Goal: Task Accomplishment & Management: Manage account settings

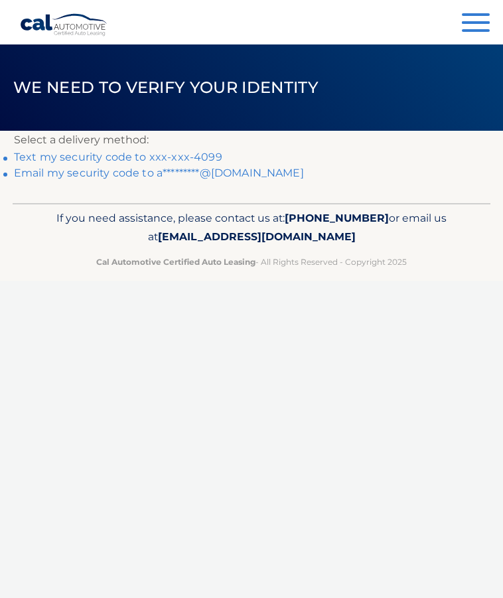
click at [198, 157] on link "Text my security code to xxx-xxx-4099" at bounding box center [118, 157] width 208 height 13
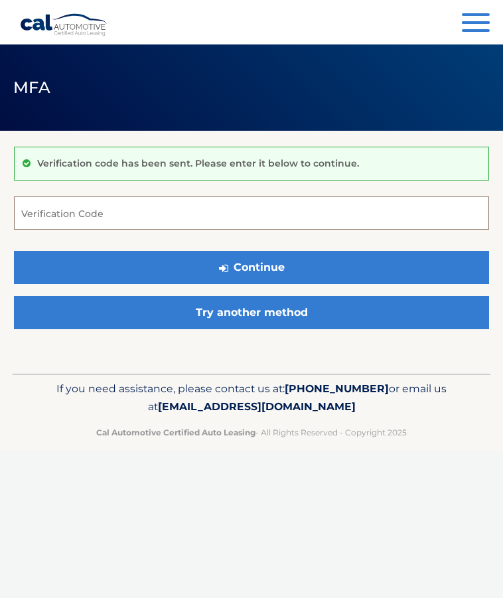
click at [62, 207] on input "Verification Code" at bounding box center [251, 212] width 475 height 33
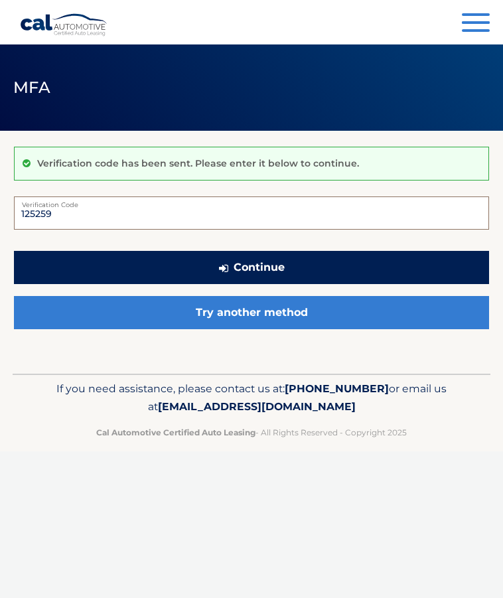
type input "125259"
click at [224, 274] on button "Continue" at bounding box center [251, 267] width 475 height 33
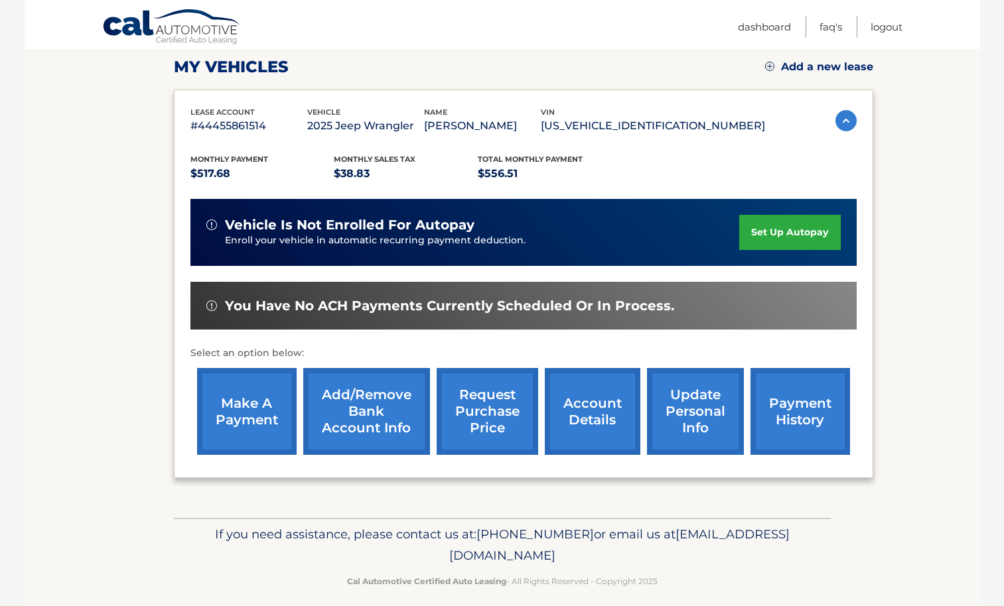
scroll to position [186, 0]
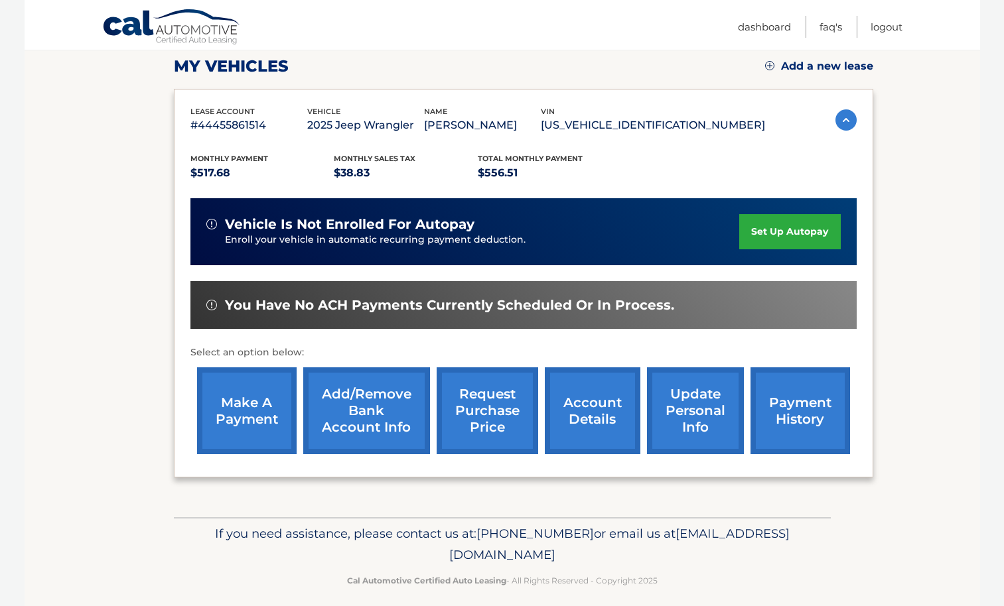
click at [590, 407] on link "account details" at bounding box center [593, 410] width 96 height 87
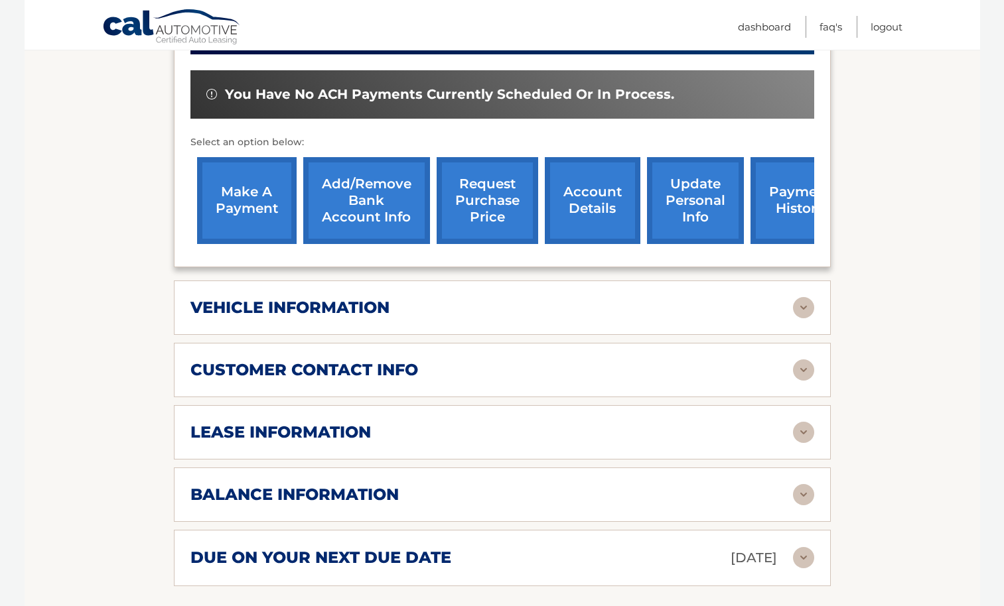
scroll to position [433, 0]
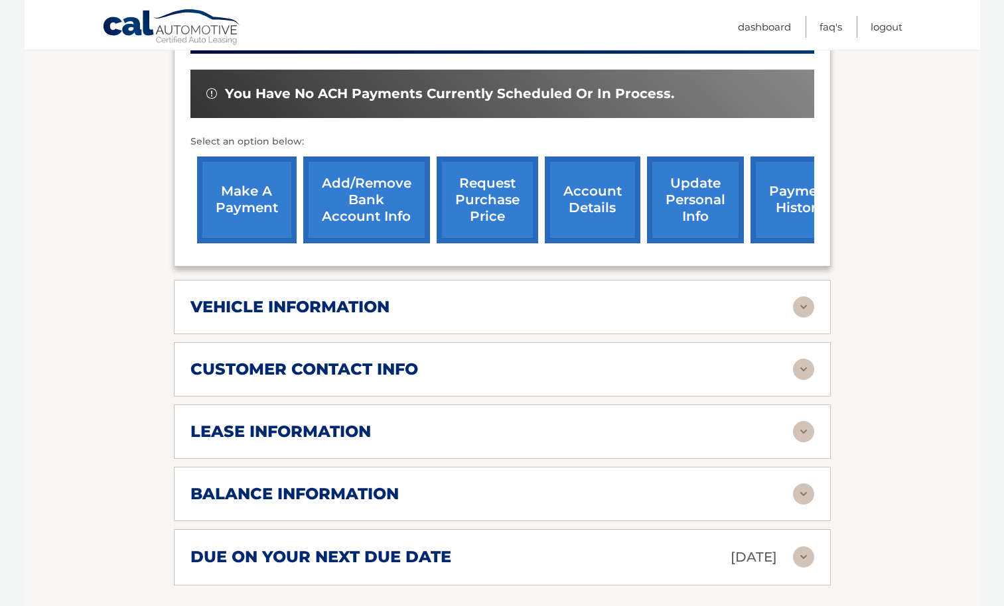
click at [804, 297] on img at bounding box center [803, 307] width 21 height 21
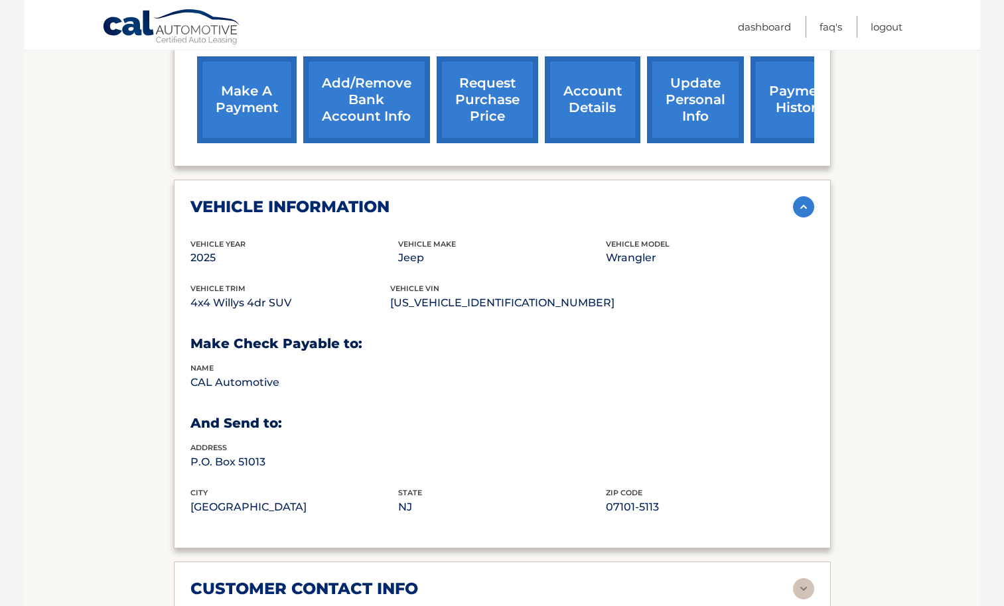
scroll to position [535, 0]
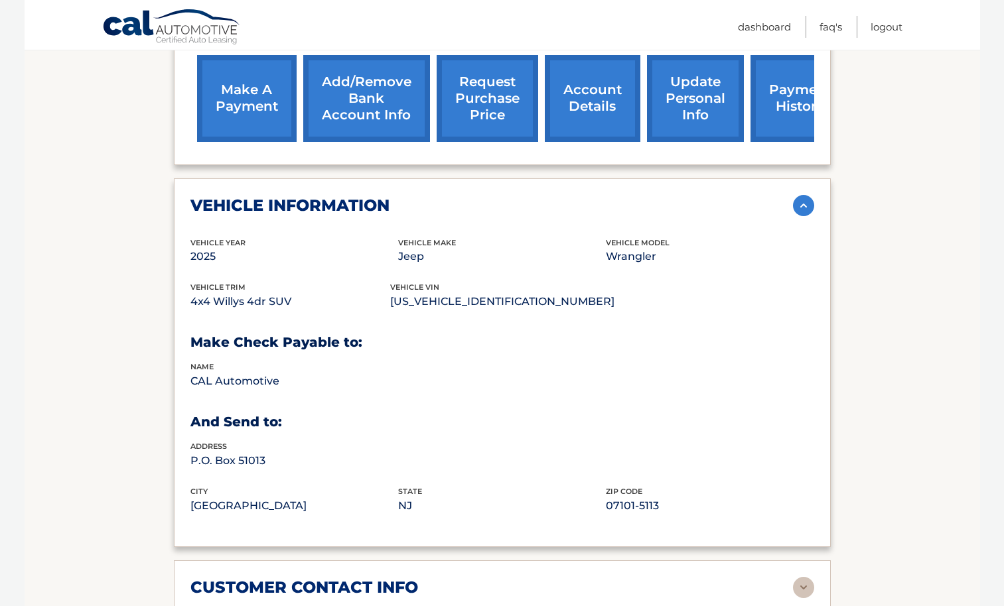
click at [800, 195] on img at bounding box center [803, 205] width 21 height 21
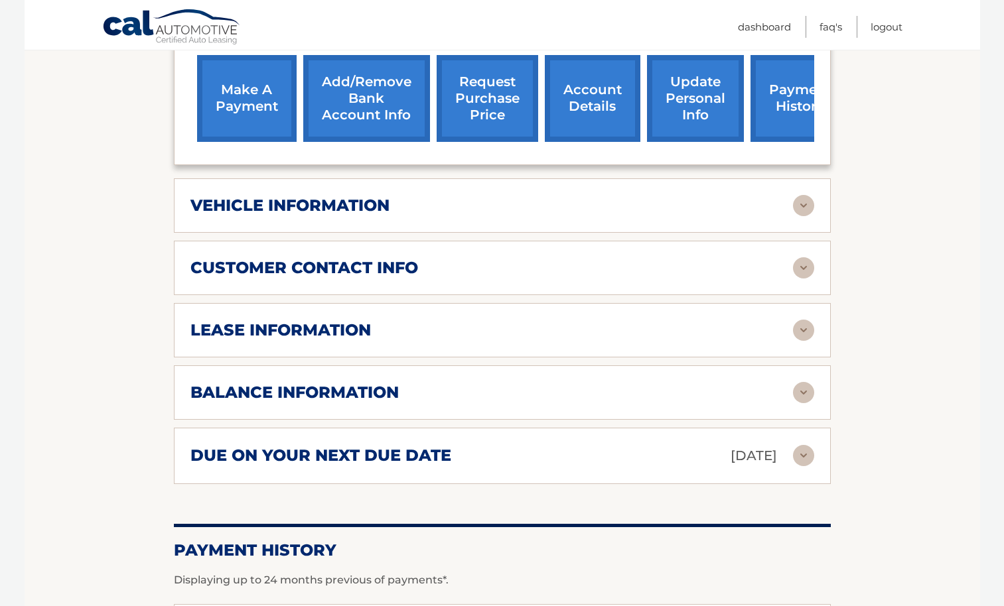
click at [803, 320] on img at bounding box center [803, 330] width 21 height 21
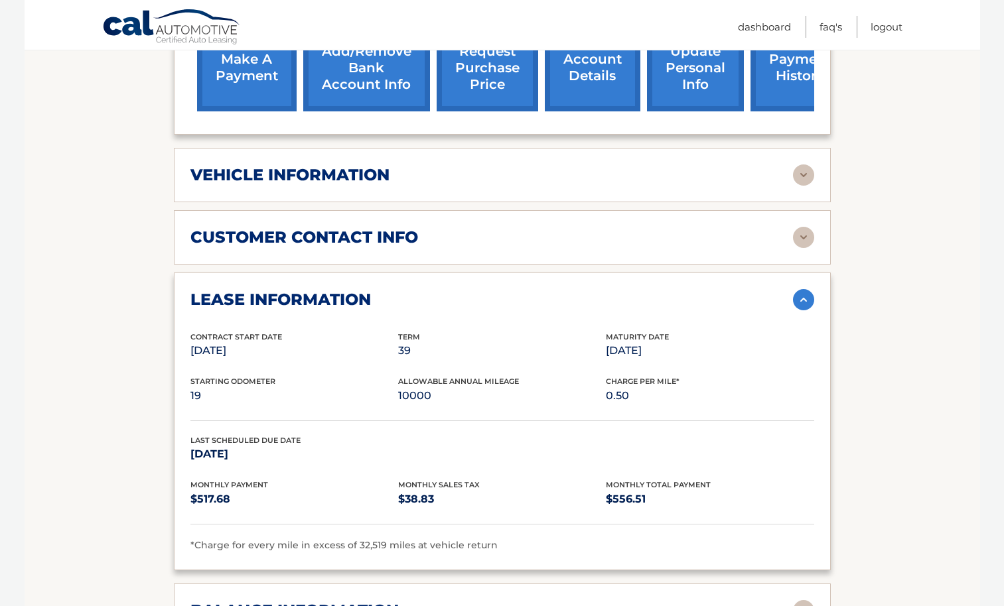
scroll to position [566, 0]
click at [803, 289] on img at bounding box center [803, 299] width 21 height 21
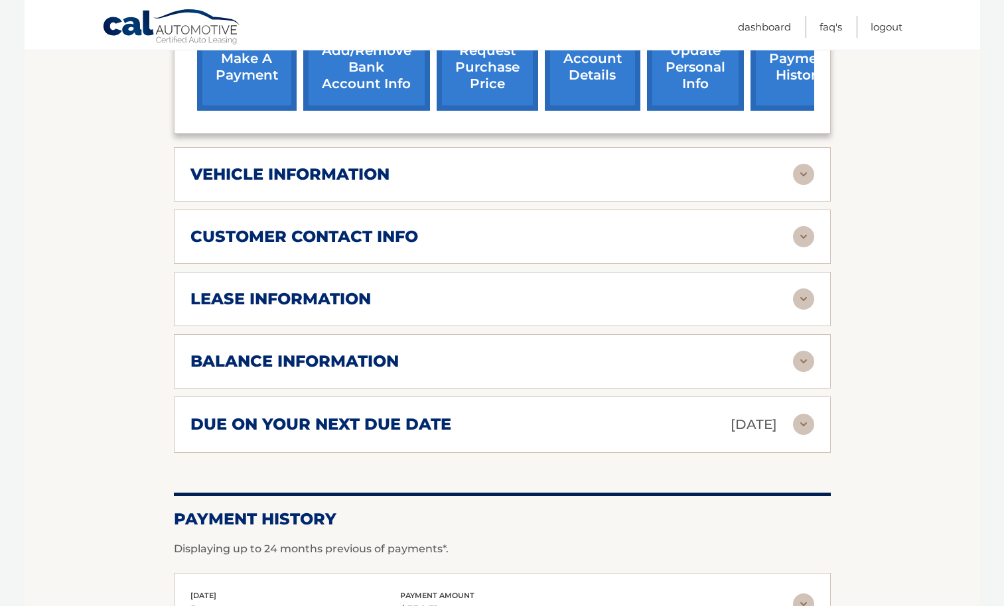
click at [803, 289] on img at bounding box center [803, 299] width 21 height 21
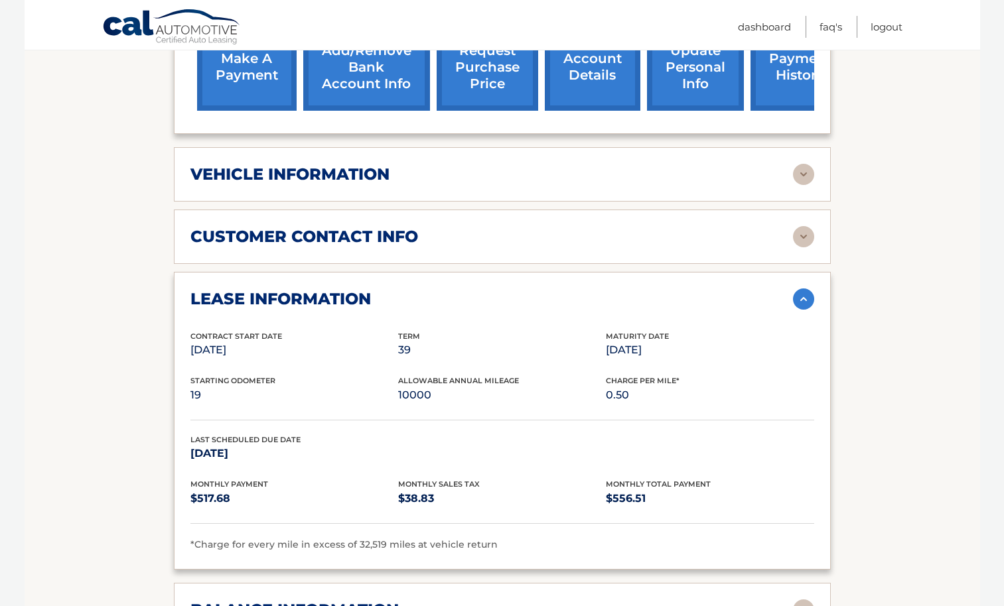
click at [803, 289] on img at bounding box center [803, 299] width 21 height 21
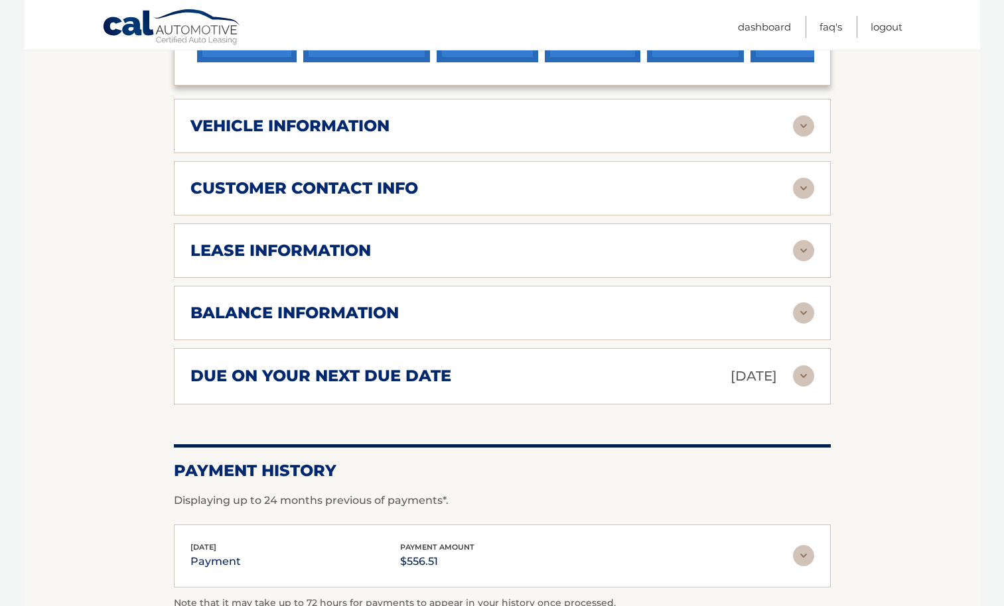
scroll to position [616, 0]
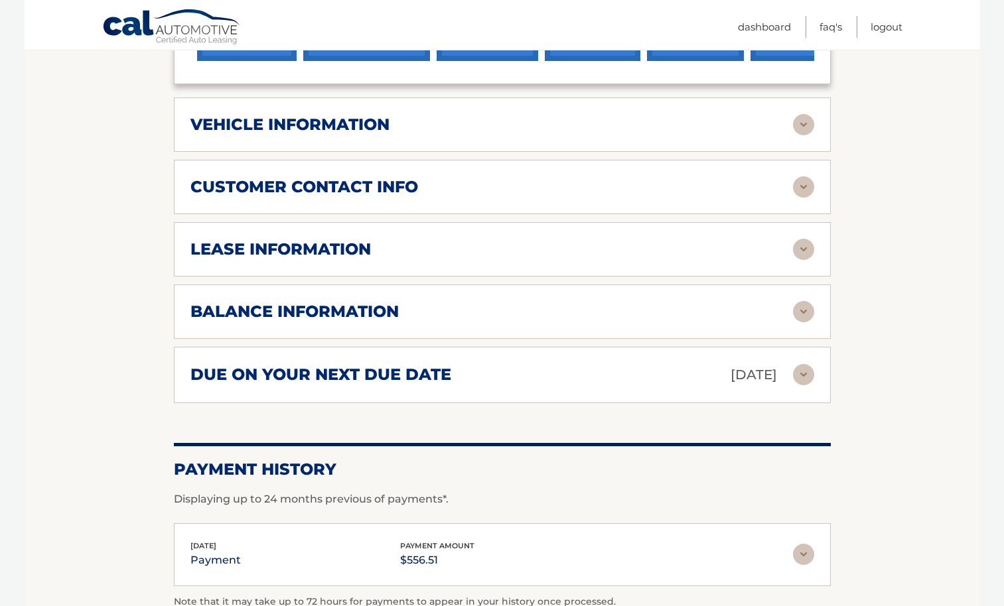
click at [803, 301] on img at bounding box center [803, 311] width 21 height 21
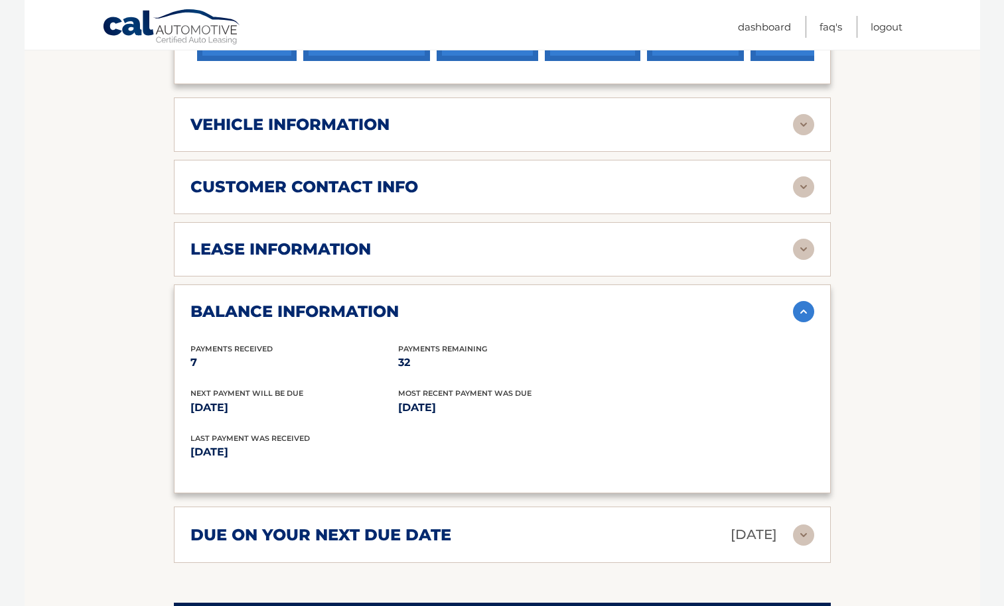
click at [803, 301] on img at bounding box center [803, 311] width 21 height 21
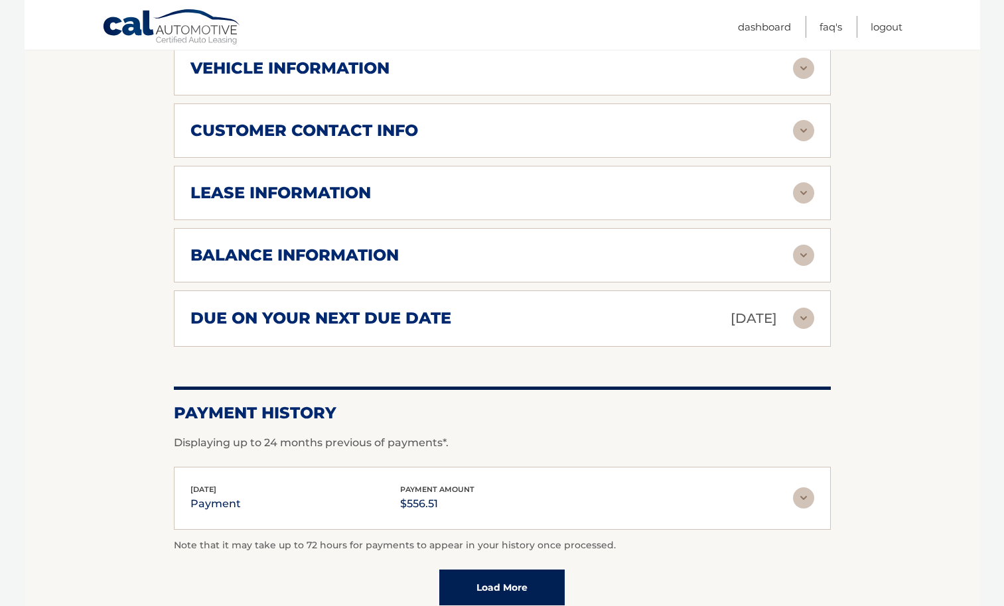
scroll to position [673, 0]
click at [803, 307] on img at bounding box center [803, 317] width 21 height 21
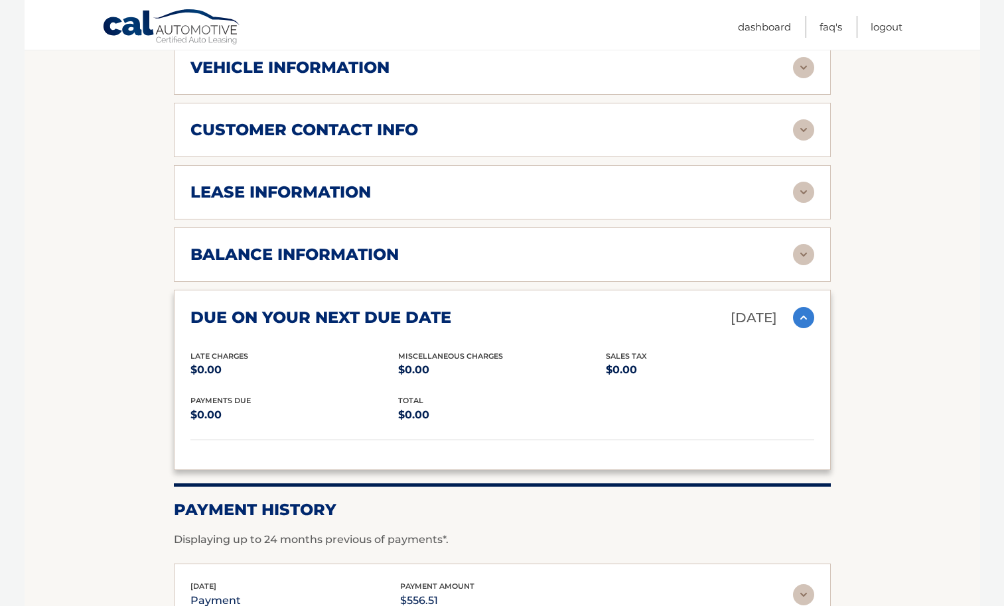
click at [803, 307] on img at bounding box center [803, 317] width 21 height 21
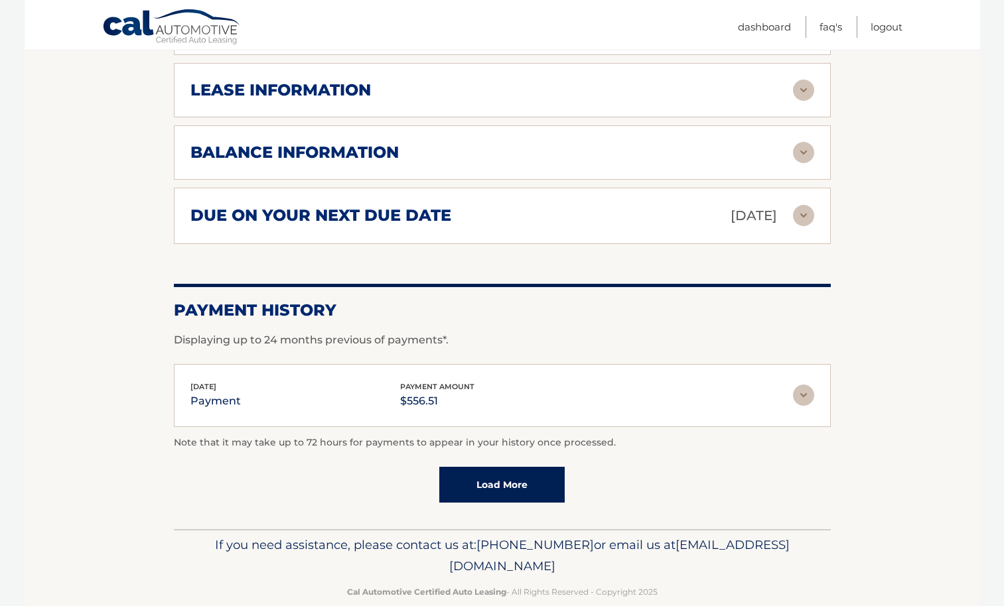
scroll to position [779, 0]
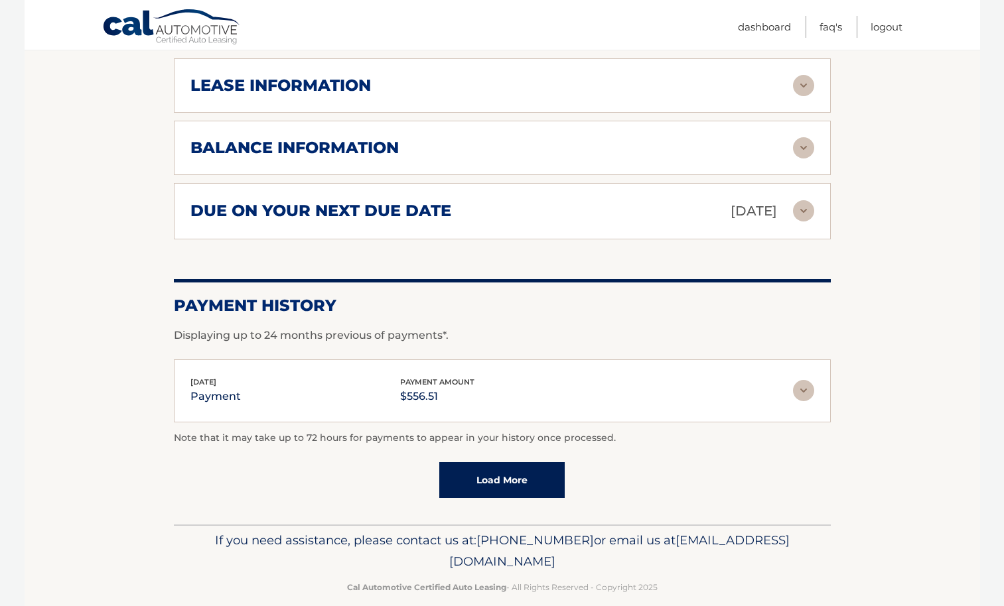
click at [805, 380] on img at bounding box center [803, 390] width 21 height 21
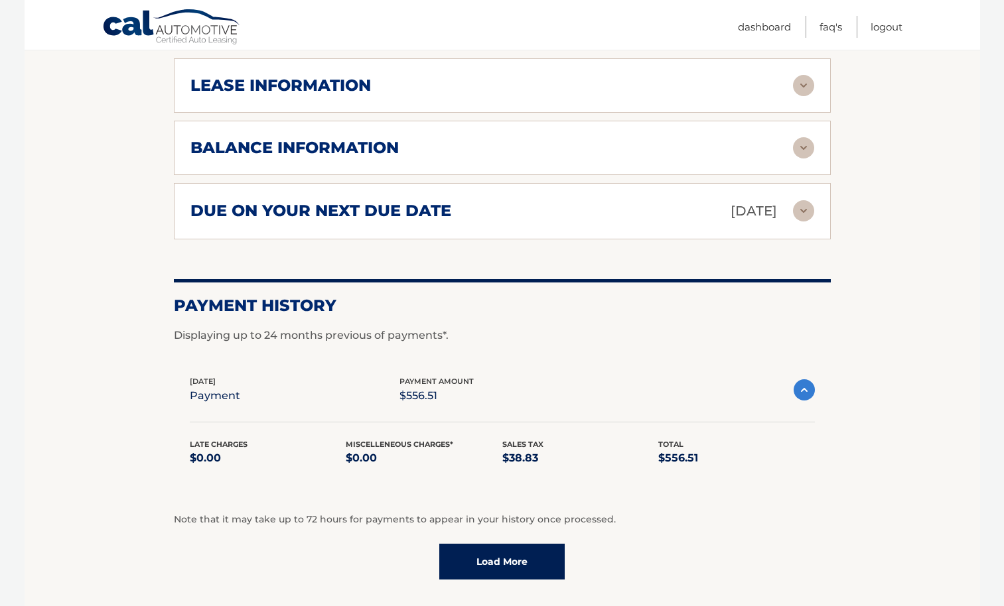
click at [805, 379] on img at bounding box center [803, 389] width 21 height 21
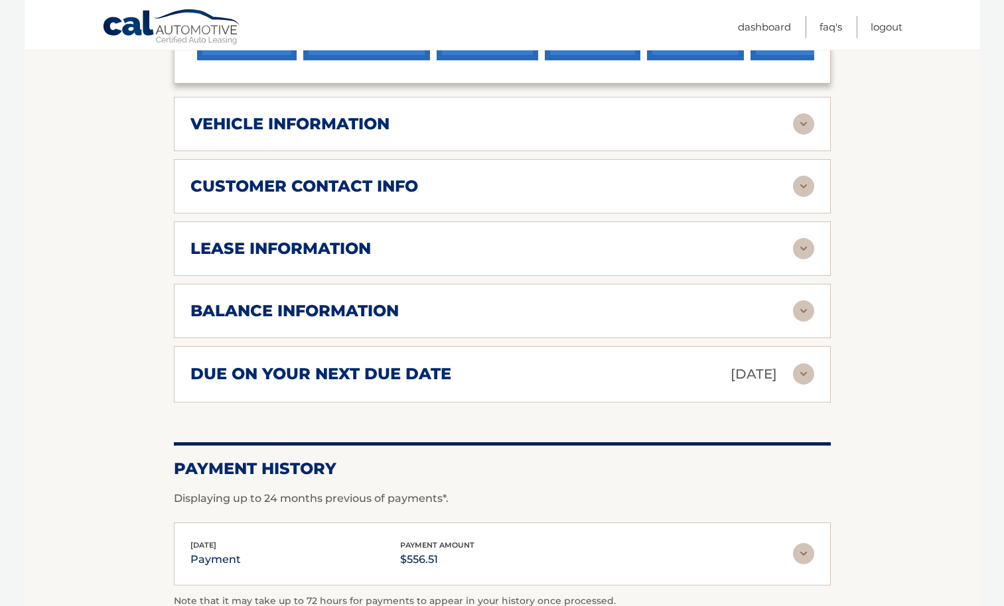
scroll to position [610, 0]
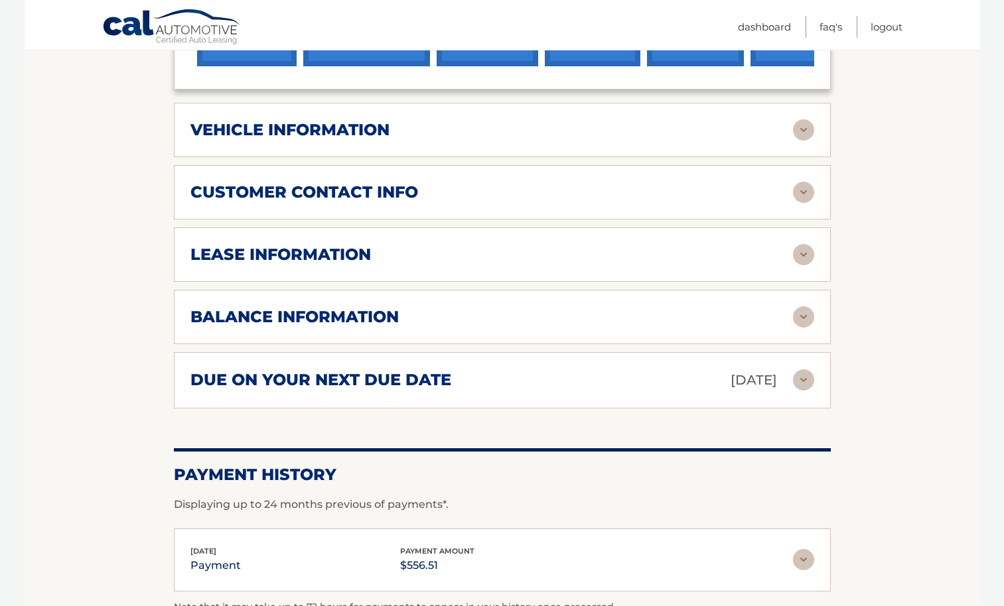
click at [802, 306] on img at bounding box center [803, 316] width 21 height 21
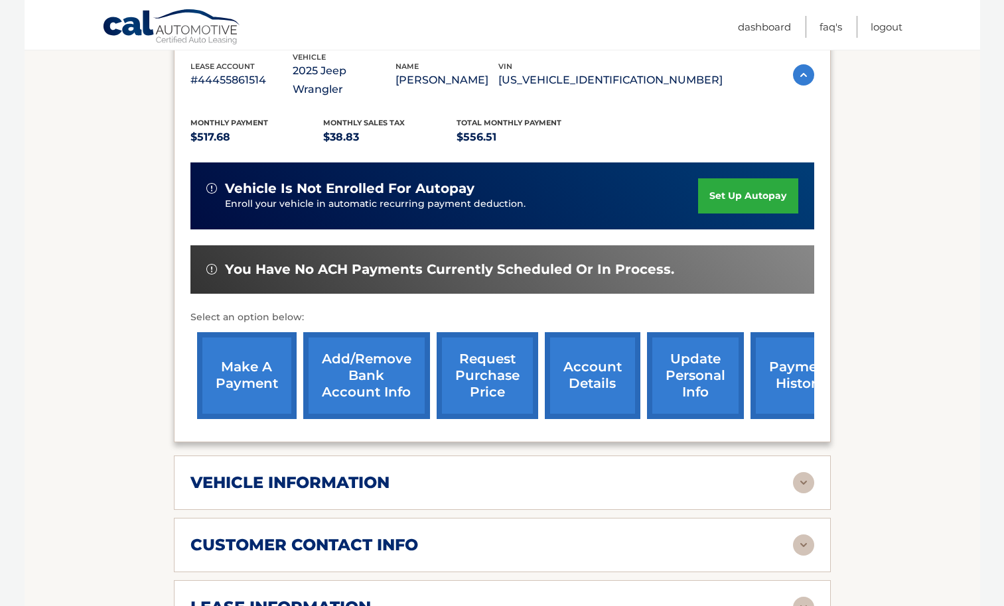
scroll to position [0, 0]
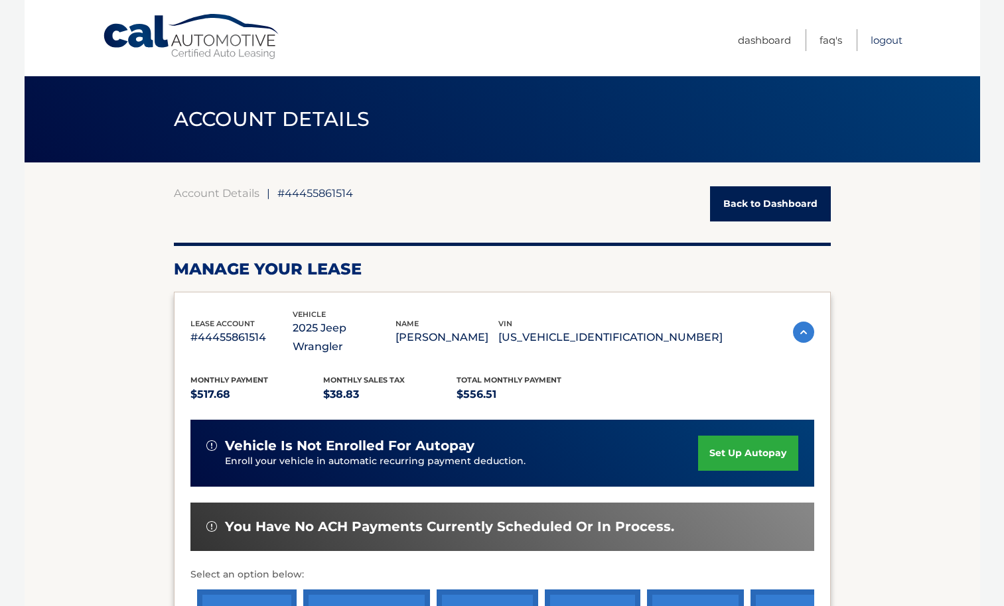
click at [883, 45] on link "Logout" at bounding box center [886, 40] width 32 height 22
